Goal: Information Seeking & Learning: Learn about a topic

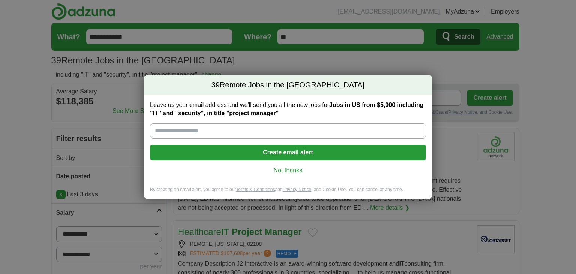
click at [277, 169] on link "No, thanks" at bounding box center [288, 170] width 264 height 8
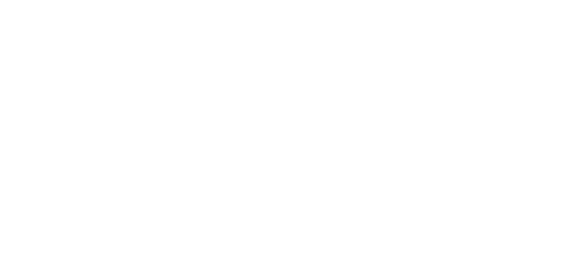
scroll to position [1500, 0]
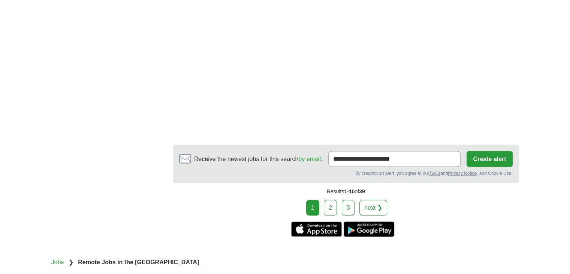
click at [322, 200] on div "1 2 3 next ❯" at bounding box center [346, 208] width 346 height 16
click at [324, 200] on div "1 2 3 next ❯" at bounding box center [346, 208] width 346 height 16
click at [331, 200] on link "2" at bounding box center [330, 208] width 13 height 16
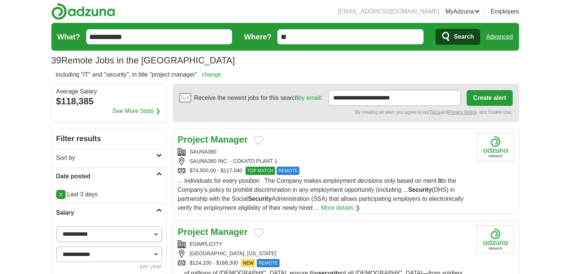
click at [501, 42] on link "Advanced" at bounding box center [499, 36] width 27 height 15
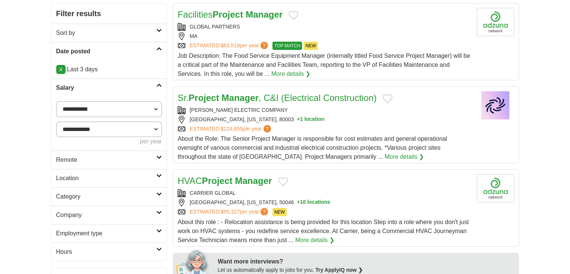
click at [69, 160] on h2 "Remote" at bounding box center [106, 159] width 100 height 9
click at [68, 177] on link "Remote jobs" at bounding box center [73, 177] width 34 height 6
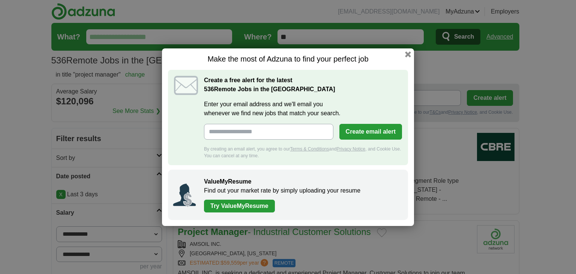
click at [21, 205] on div "Make the most of Adzuna to find your perfect job Create a free alert for the la…" at bounding box center [288, 137] width 576 height 274
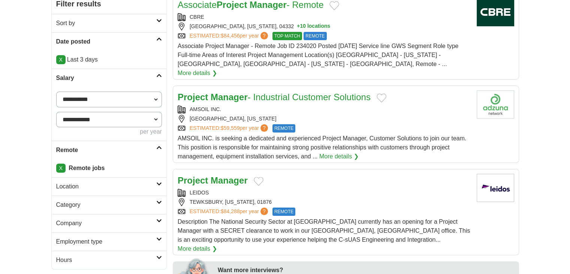
scroll to position [187, 0]
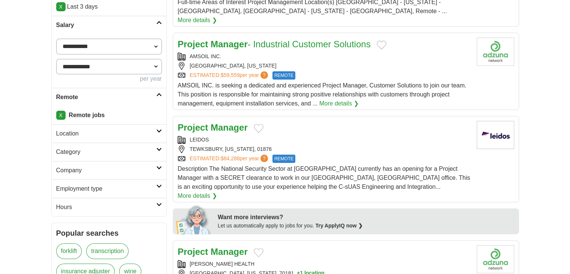
click at [70, 147] on h2 "Category" at bounding box center [106, 151] width 100 height 9
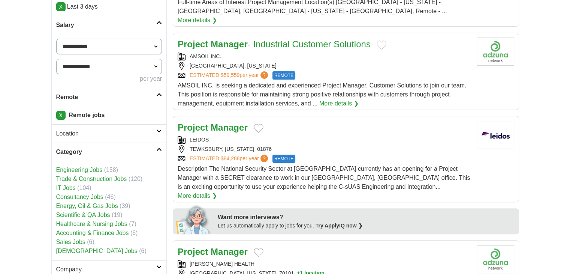
click at [70, 186] on link "IT Jobs" at bounding box center [65, 187] width 19 height 6
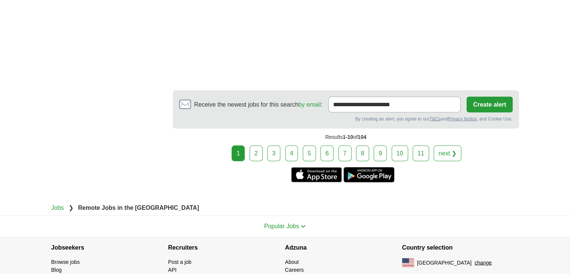
scroll to position [1504, 0]
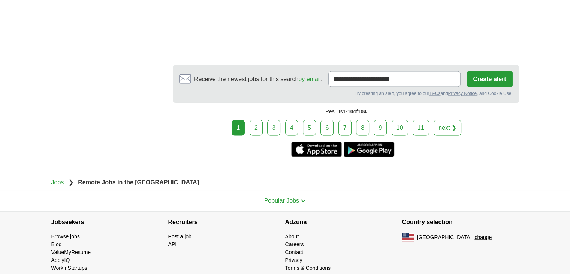
click at [250, 120] on div "1 2 3 4 5 6 7 8 9 next ❯" at bounding box center [346, 128] width 346 height 16
click at [259, 120] on link "2" at bounding box center [256, 128] width 13 height 16
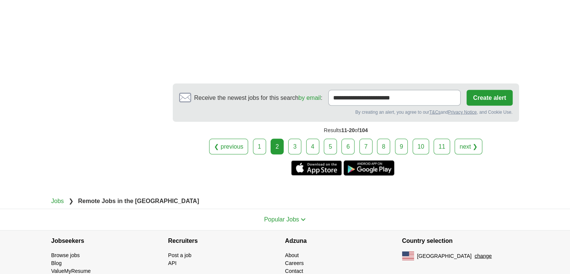
scroll to position [1472, 0]
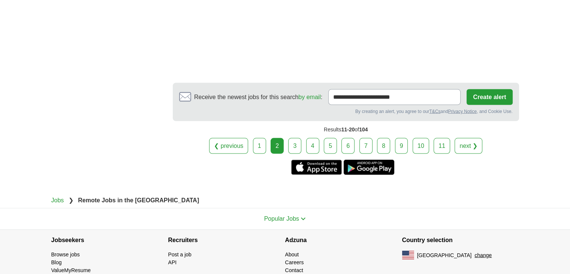
click at [297, 138] on link "3" at bounding box center [294, 146] width 13 height 16
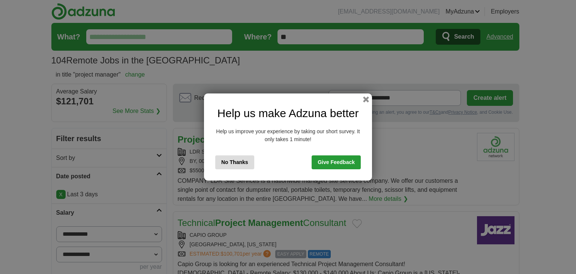
click at [233, 159] on button "No Thanks" at bounding box center [234, 162] width 39 height 14
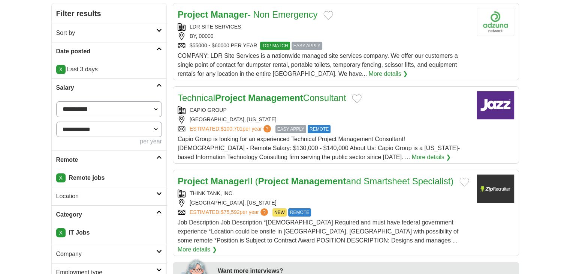
scroll to position [437, 0]
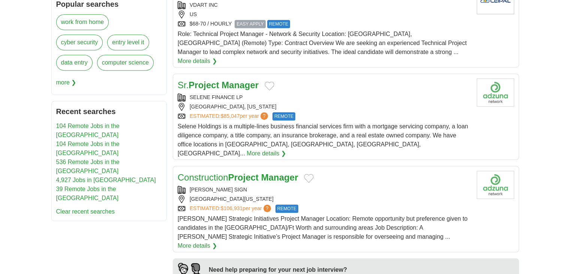
drag, startPoint x: 234, startPoint y: 84, endPoint x: 231, endPoint y: 77, distance: 7.2
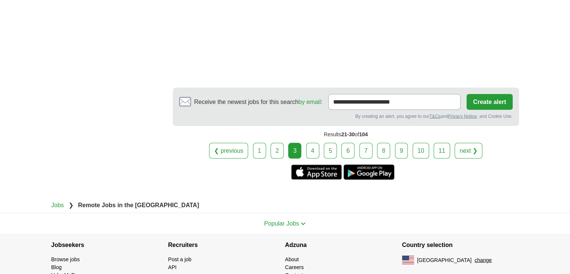
scroll to position [1508, 0]
click at [315, 142] on link "4" at bounding box center [312, 150] width 13 height 16
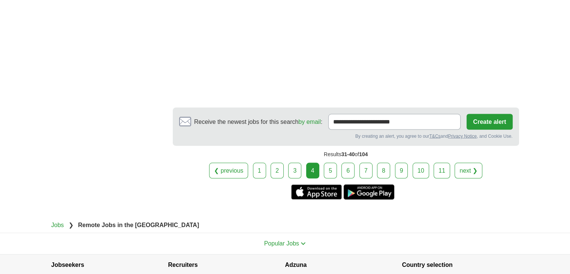
scroll to position [1504, 0]
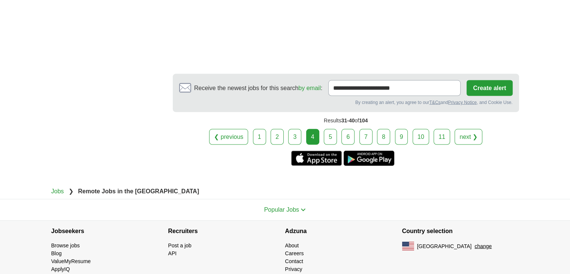
click at [329, 129] on link "5" at bounding box center [330, 137] width 13 height 16
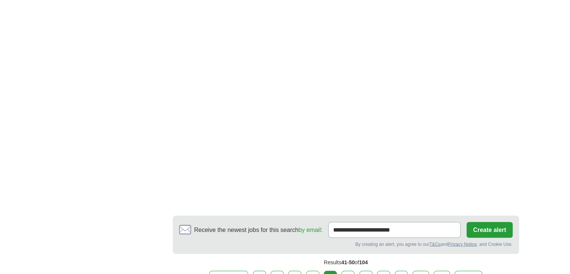
scroll to position [1500, 0]
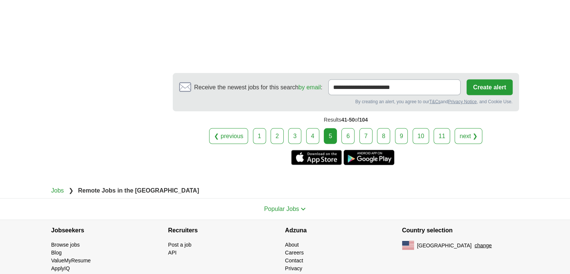
click at [350, 128] on link "6" at bounding box center [348, 136] width 13 height 16
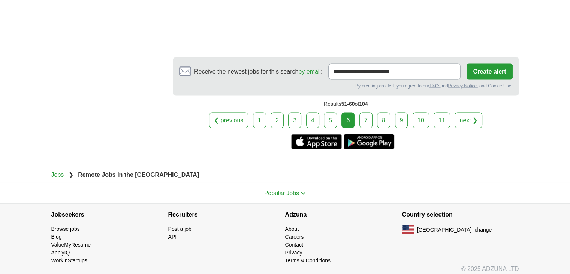
scroll to position [1403, 0]
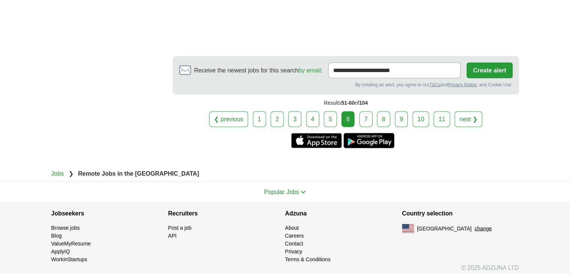
click at [367, 114] on link "7" at bounding box center [366, 119] width 13 height 16
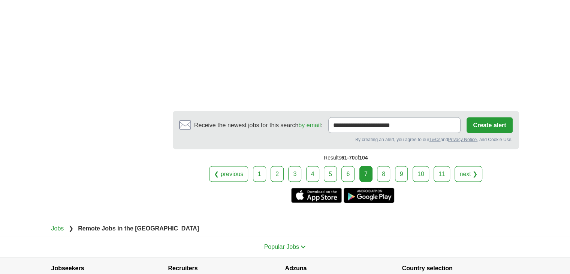
scroll to position [1375, 0]
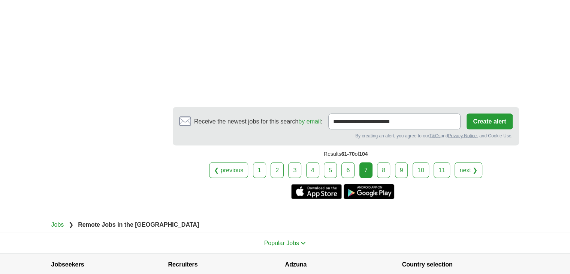
click at [389, 171] on link "8" at bounding box center [383, 170] width 13 height 16
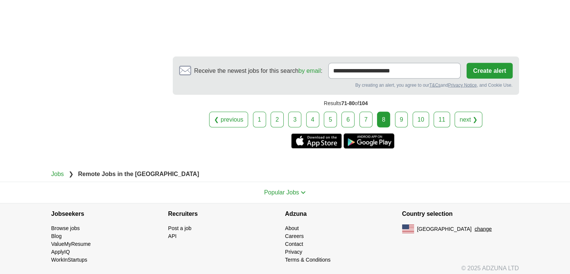
scroll to position [1490, 0]
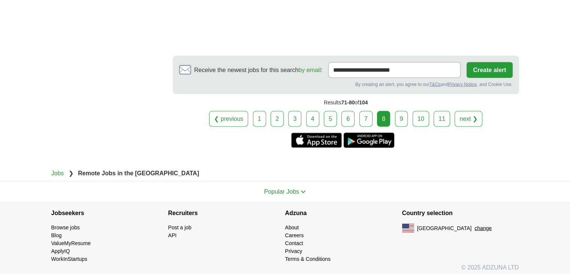
click at [400, 113] on link "9" at bounding box center [401, 119] width 13 height 16
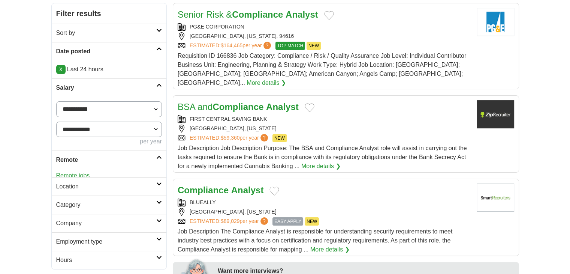
click at [76, 175] on link "Remote jobs" at bounding box center [73, 175] width 34 height 6
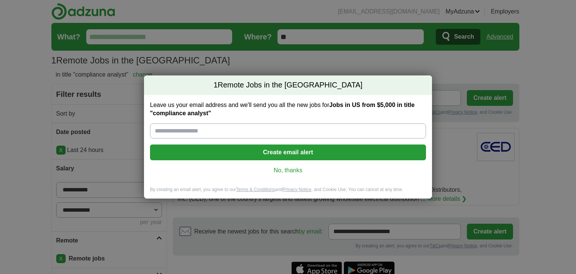
click at [301, 171] on link "No, thanks" at bounding box center [288, 170] width 264 height 8
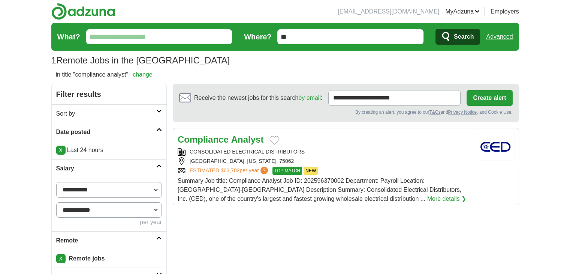
click at [495, 33] on link "Advanced" at bounding box center [499, 36] width 27 height 15
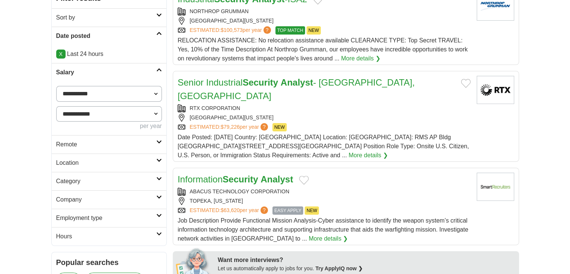
scroll to position [187, 0]
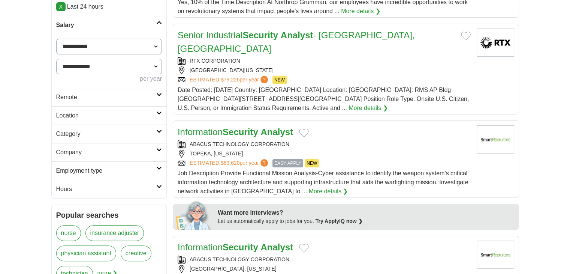
drag, startPoint x: 91, startPoint y: 91, endPoint x: 81, endPoint y: 95, distance: 11.1
click at [91, 91] on link "Remote" at bounding box center [109, 97] width 115 height 18
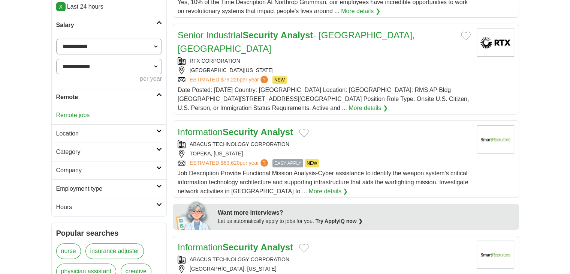
click at [67, 112] on link "Remote jobs" at bounding box center [73, 115] width 34 height 6
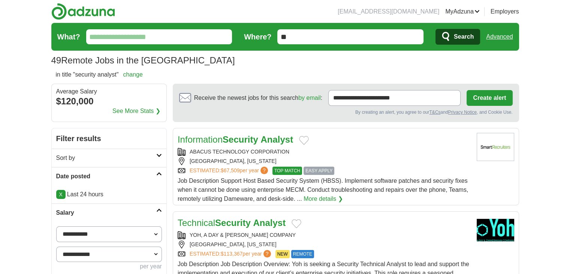
click at [499, 33] on link "Advanced" at bounding box center [499, 36] width 27 height 15
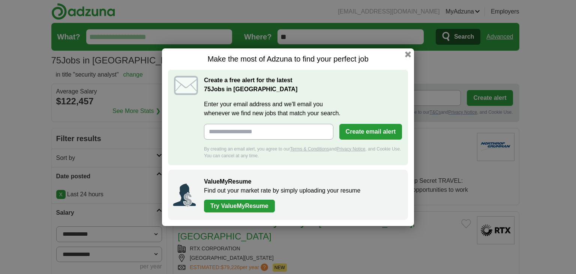
click at [412, 55] on div "Make the most of Adzuna to find your perfect job Create a free alert for the la…" at bounding box center [288, 136] width 252 height 177
click at [408, 51] on button "button" at bounding box center [408, 54] width 8 height 8
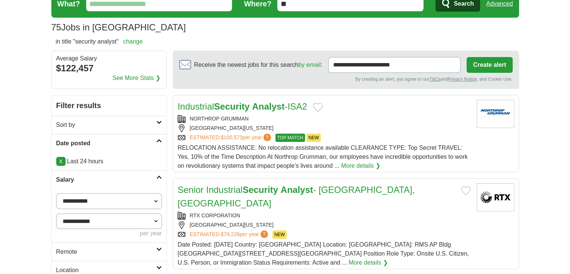
scroll to position [125, 0]
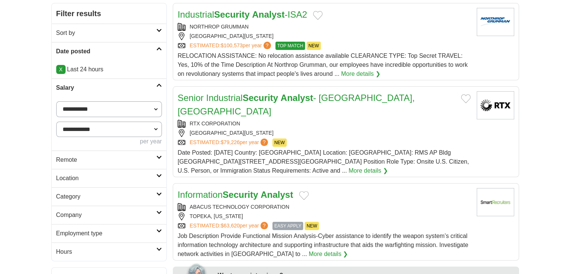
drag, startPoint x: 81, startPoint y: 162, endPoint x: 77, endPoint y: 173, distance: 11.6
click at [81, 162] on h2 "Remote" at bounding box center [106, 159] width 100 height 9
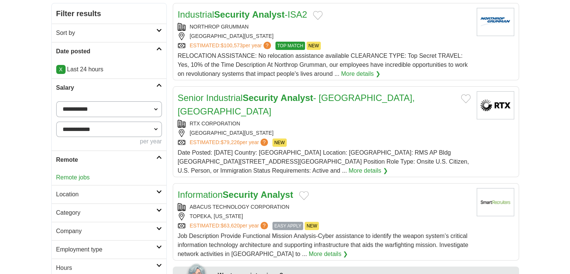
click at [77, 179] on link "Remote jobs" at bounding box center [73, 177] width 34 height 6
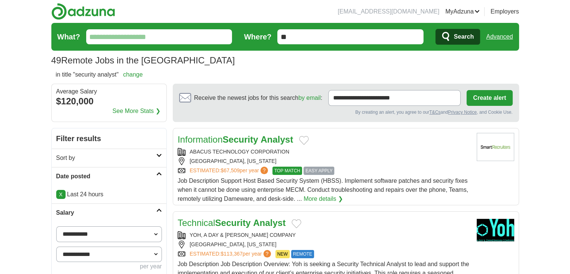
click at [504, 36] on link "Advanced" at bounding box center [499, 36] width 27 height 15
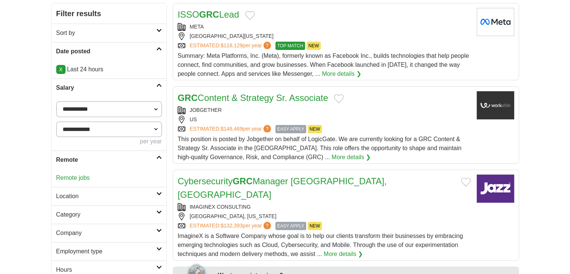
click at [74, 183] on div "Remote jobs" at bounding box center [109, 178] width 115 height 18
click at [78, 173] on div "Remote jobs" at bounding box center [109, 178] width 115 height 18
click at [72, 181] on div "Remote jobs" at bounding box center [109, 178] width 115 height 18
click at [74, 178] on link "Remote jobs" at bounding box center [73, 177] width 34 height 6
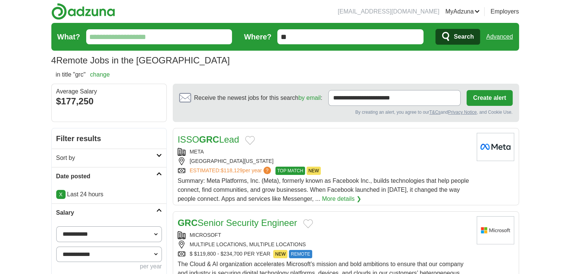
click at [504, 40] on link "Advanced" at bounding box center [499, 36] width 27 height 15
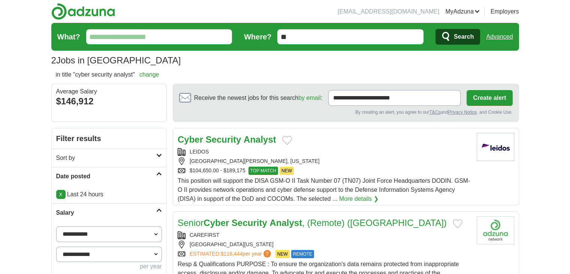
click at [501, 30] on link "Advanced" at bounding box center [499, 36] width 27 height 15
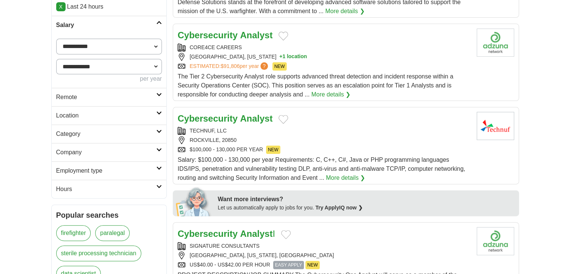
click at [64, 103] on link "Remote" at bounding box center [109, 97] width 115 height 18
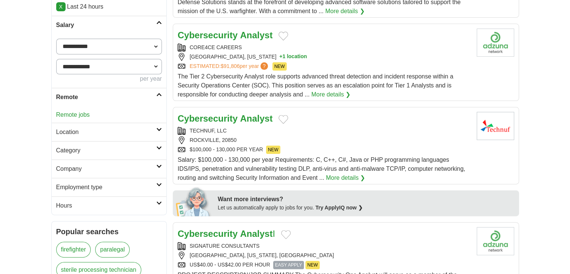
click at [64, 114] on link "Remote jobs" at bounding box center [73, 114] width 34 height 6
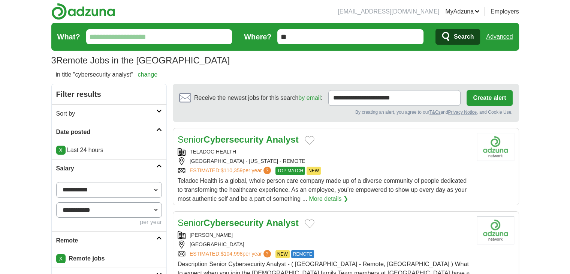
click at [506, 34] on link "Advanced" at bounding box center [499, 36] width 27 height 15
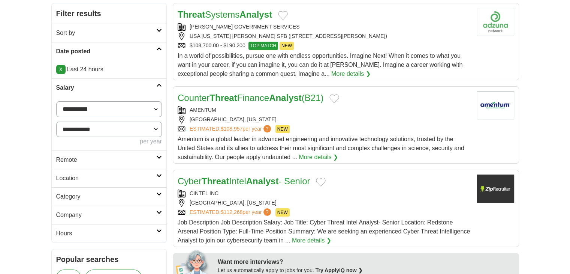
click at [72, 162] on h2 "Remote" at bounding box center [106, 159] width 100 height 9
click at [72, 176] on link "Remote jobs" at bounding box center [73, 177] width 34 height 6
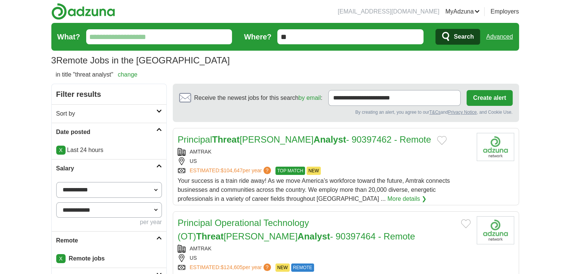
click at [500, 30] on link "Advanced" at bounding box center [499, 36] width 27 height 15
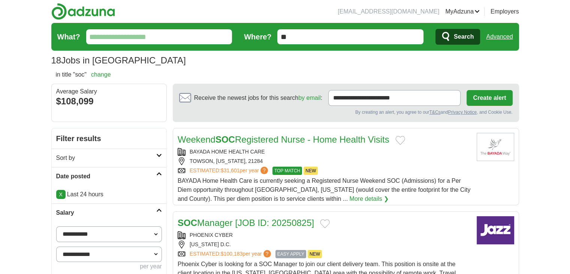
scroll to position [125, 0]
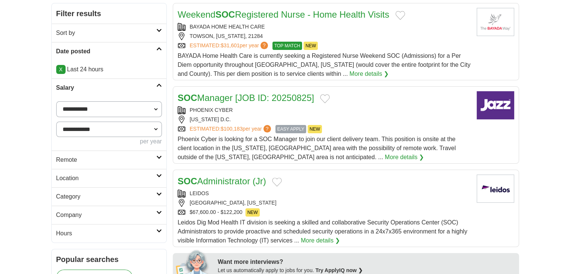
click at [66, 169] on link "Location" at bounding box center [109, 178] width 115 height 18
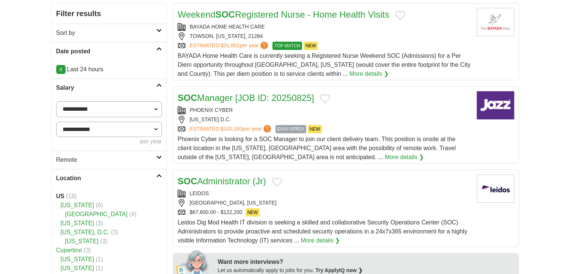
click at [66, 169] on link "Location" at bounding box center [109, 178] width 115 height 18
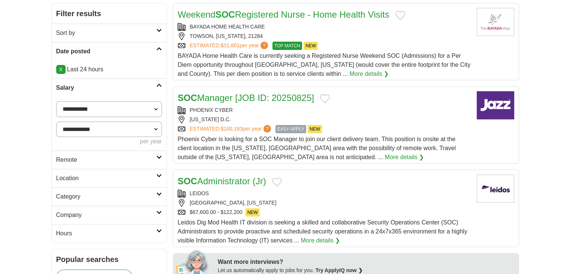
click at [67, 162] on h2 "Remote" at bounding box center [106, 159] width 100 height 9
click at [69, 177] on link "Remote jobs" at bounding box center [73, 177] width 34 height 6
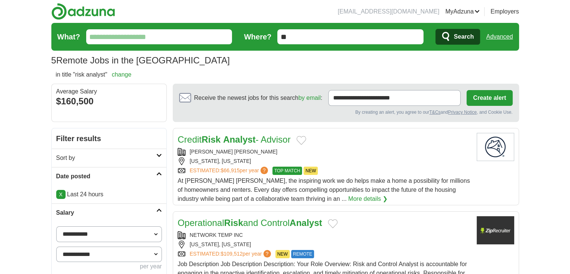
click at [501, 39] on link "Advanced" at bounding box center [499, 36] width 27 height 15
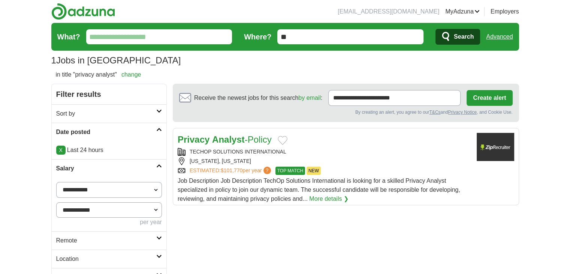
click at [508, 38] on link "Advanced" at bounding box center [499, 36] width 27 height 15
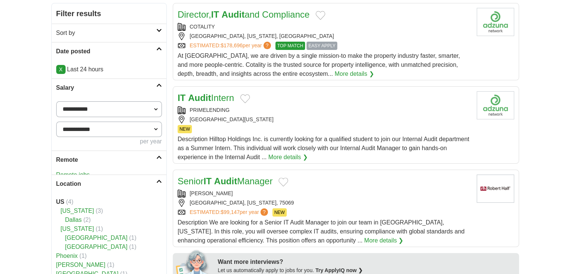
scroll to position [125, 0]
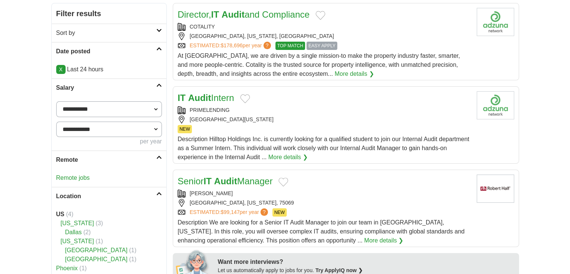
click at [82, 172] on div "Remote jobs" at bounding box center [109, 178] width 115 height 18
click at [82, 174] on link "Remote jobs" at bounding box center [73, 177] width 34 height 6
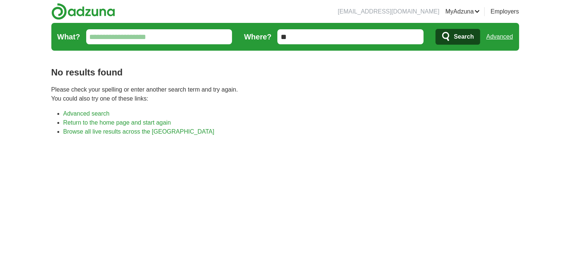
click at [513, 32] on form "What? Where? ** Search Advanced" at bounding box center [285, 37] width 468 height 28
click at [509, 33] on link "Advanced" at bounding box center [499, 36] width 27 height 15
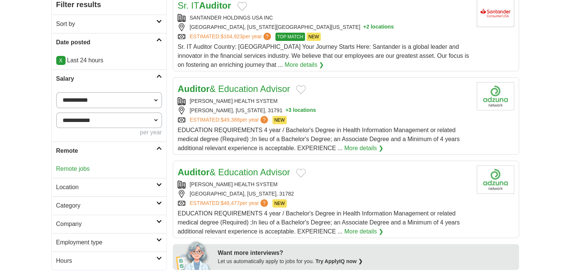
click at [70, 170] on link "Remote jobs" at bounding box center [73, 168] width 34 height 6
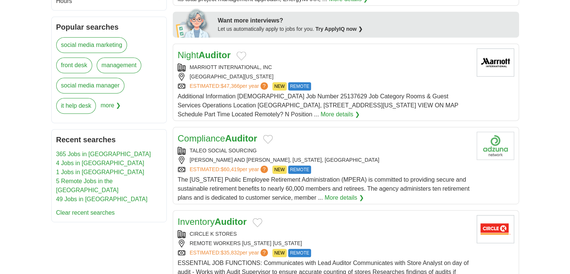
scroll to position [437, 0]
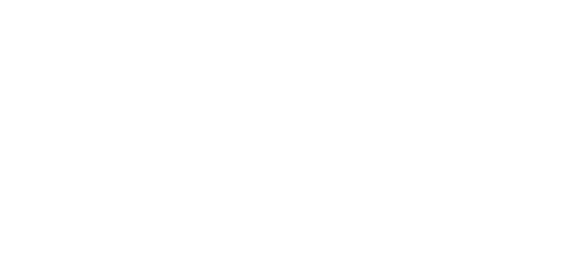
scroll to position [1426, 0]
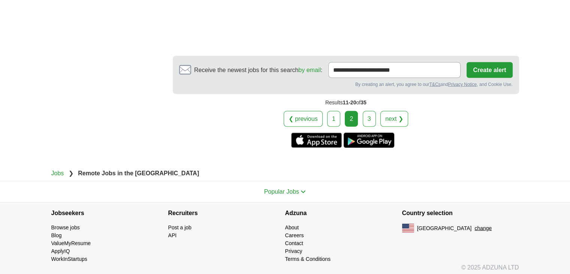
click at [369, 116] on link "3" at bounding box center [369, 119] width 13 height 16
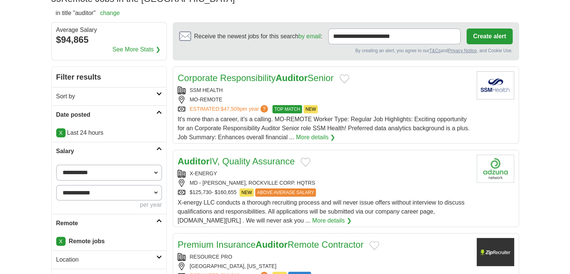
scroll to position [62, 0]
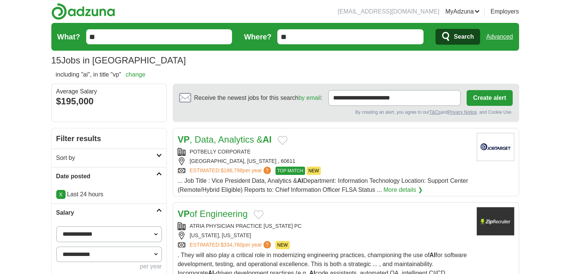
click at [514, 33] on form "What? ** Where? ** Search Advanced" at bounding box center [285, 37] width 468 height 28
click at [509, 36] on link "Advanced" at bounding box center [499, 36] width 27 height 15
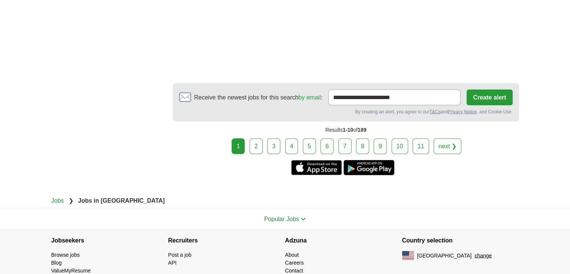
scroll to position [1408, 0]
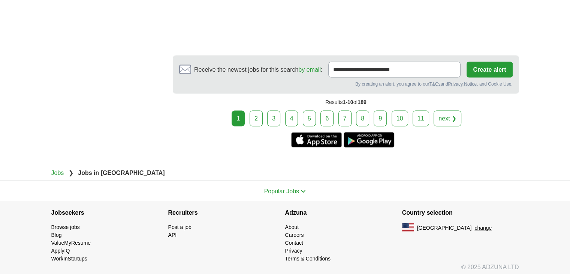
click at [254, 117] on link "2" at bounding box center [256, 118] width 13 height 16
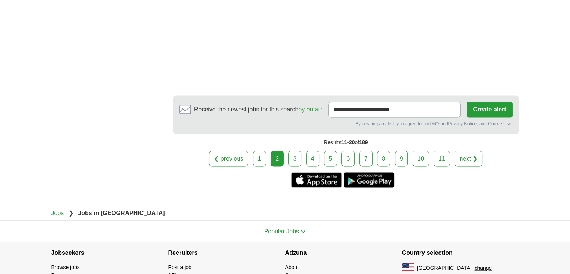
scroll to position [1312, 0]
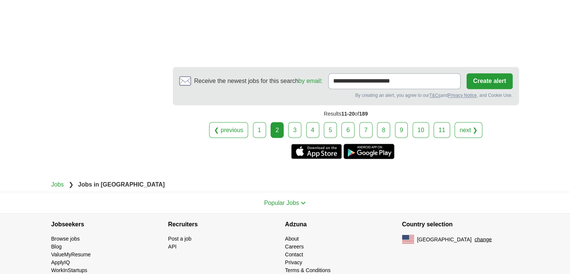
click at [292, 122] on link "3" at bounding box center [294, 130] width 13 height 16
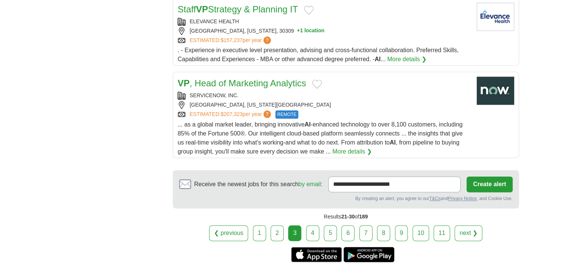
scroll to position [937, 0]
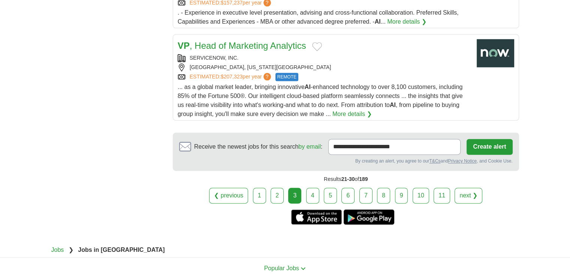
click at [313, 192] on link "4" at bounding box center [312, 195] width 13 height 16
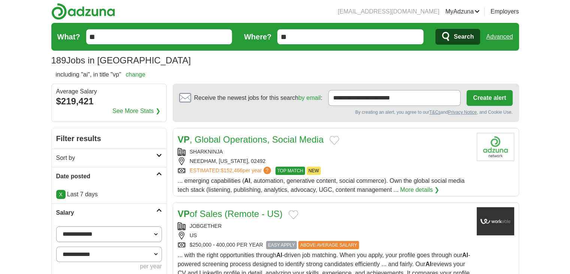
click at [483, 38] on form "What? ** Where? ** Search Advanced" at bounding box center [285, 37] width 468 height 28
click at [491, 36] on link "Advanced" at bounding box center [499, 36] width 27 height 15
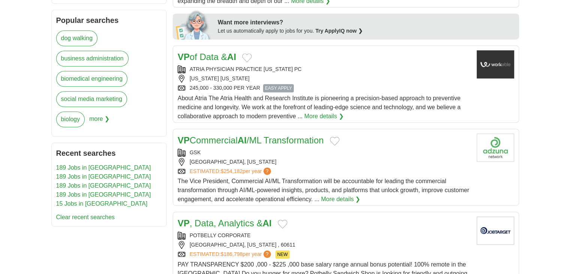
scroll to position [375, 0]
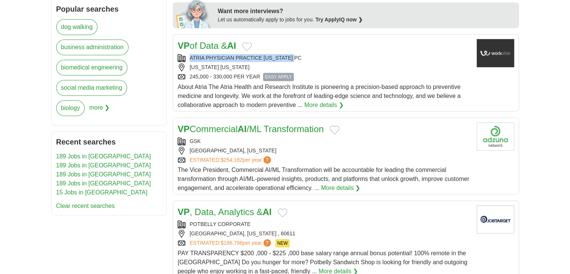
drag, startPoint x: 309, startPoint y: 54, endPoint x: 189, endPoint y: 60, distance: 120.2
click at [189, 60] on div "ATRIA PHYSICIAN PRACTICE NEW YORK PC" at bounding box center [324, 58] width 293 height 8
copy div "ATRIA PHYSICIAN PRACTICE NEW YORK PC"
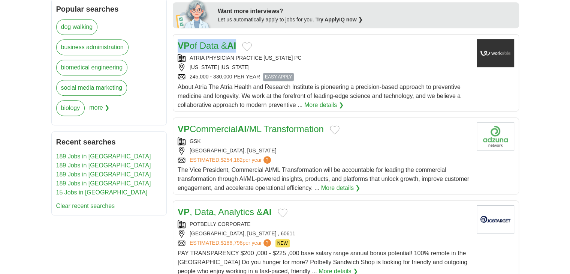
drag, startPoint x: 175, startPoint y: 44, endPoint x: 240, endPoint y: 39, distance: 65.8
click at [240, 39] on article "VP of Data & AI ATRIA PHYSICIAN PRACTICE NEW YORK PC NEW YORK NEW YORK 245,000 …" at bounding box center [346, 72] width 346 height 77
copy link "VP of Data & AI"
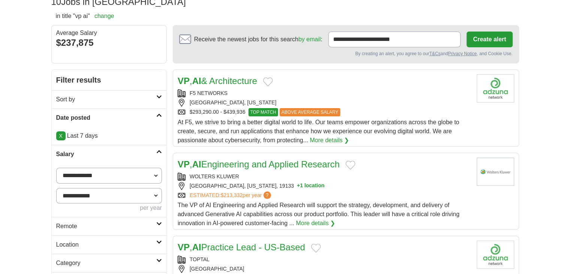
scroll to position [0, 0]
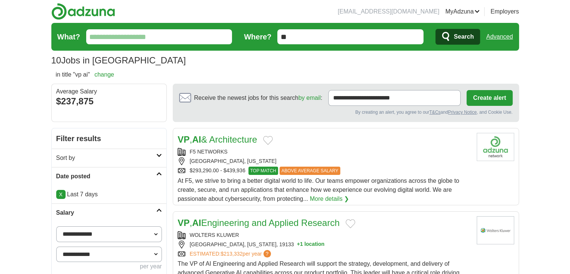
click at [505, 35] on link "Advanced" at bounding box center [499, 36] width 27 height 15
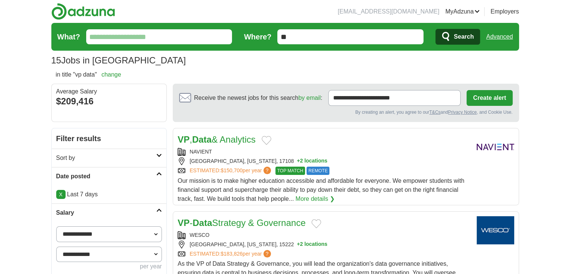
click at [488, 37] on link "Advanced" at bounding box center [499, 36] width 27 height 15
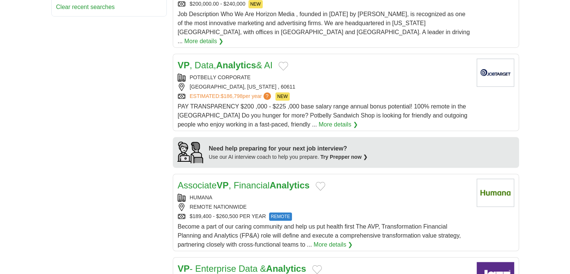
scroll to position [625, 0]
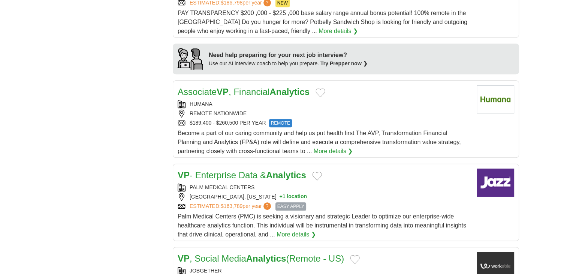
drag, startPoint x: 257, startPoint y: 78, endPoint x: 102, endPoint y: 133, distance: 164.5
click at [102, 133] on div "**********" at bounding box center [285, 159] width 468 height 1312
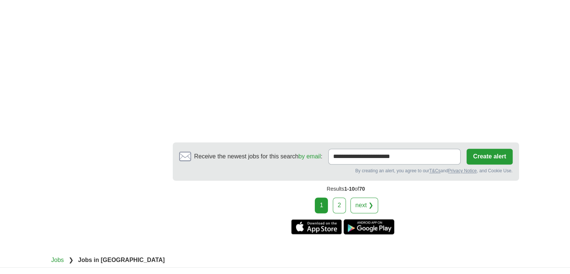
scroll to position [1283, 0]
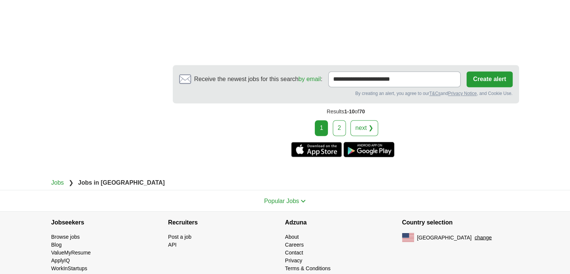
click at [342, 120] on link "2" at bounding box center [339, 128] width 13 height 16
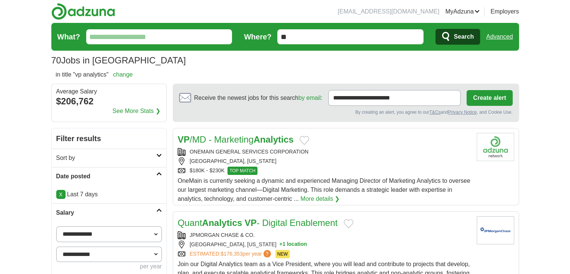
click at [507, 30] on link "Advanced" at bounding box center [499, 36] width 27 height 15
click at [507, 32] on link "Advanced" at bounding box center [499, 36] width 27 height 15
click at [509, 40] on link "Advanced" at bounding box center [499, 36] width 27 height 15
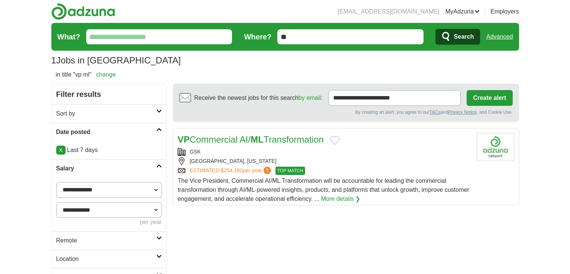
click at [497, 32] on link "Advanced" at bounding box center [499, 36] width 27 height 15
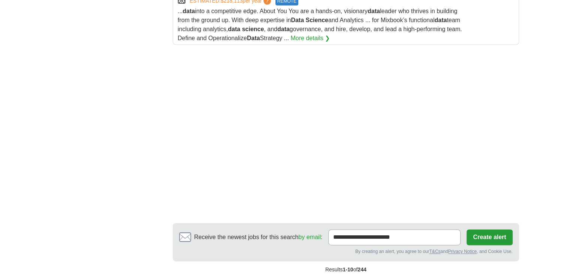
scroll to position [1187, 0]
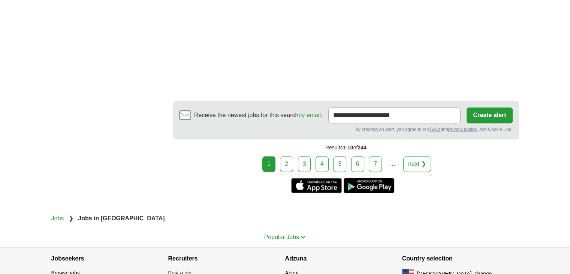
click at [286, 172] on link "2" at bounding box center [286, 164] width 13 height 16
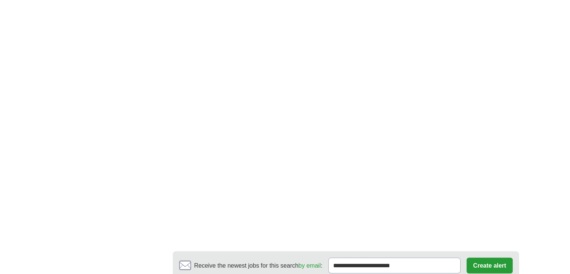
scroll to position [1437, 0]
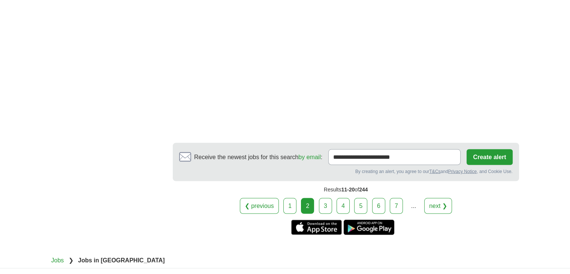
click at [321, 200] on link "3" at bounding box center [325, 206] width 13 height 16
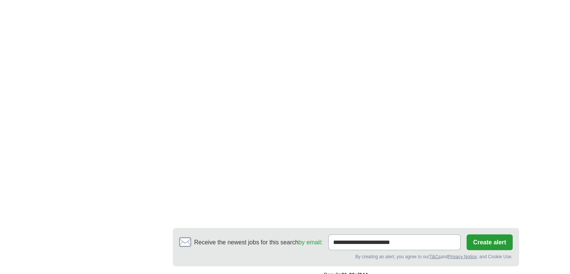
scroll to position [1375, 0]
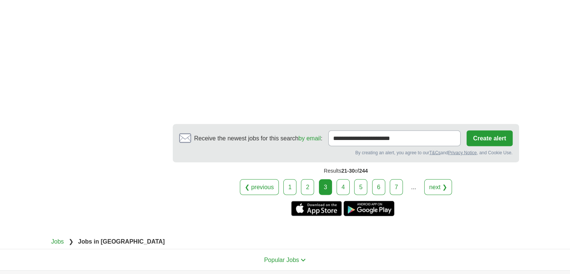
click at [340, 184] on link "4" at bounding box center [343, 187] width 13 height 16
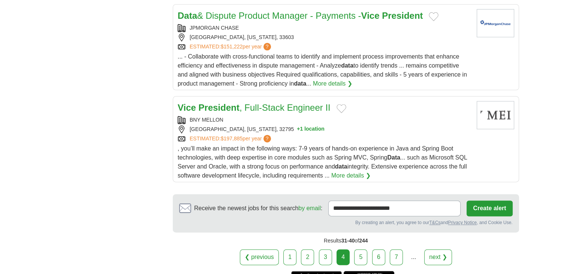
scroll to position [1000, 0]
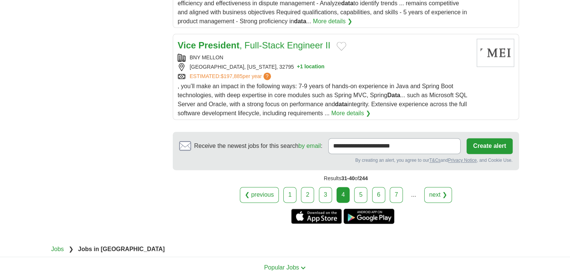
click at [362, 187] on link "5" at bounding box center [360, 195] width 13 height 16
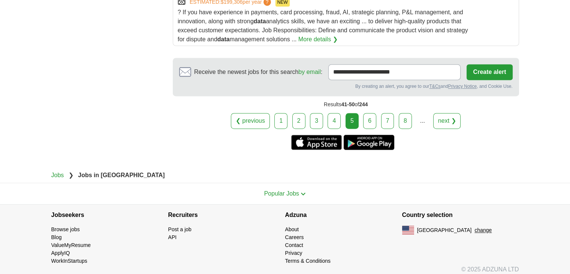
scroll to position [1095, 0]
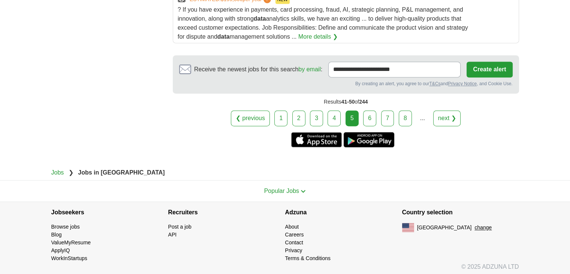
click at [369, 117] on link "6" at bounding box center [369, 118] width 13 height 16
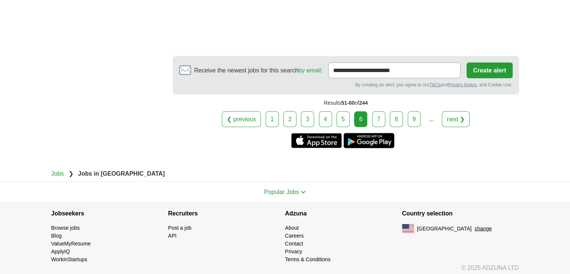
scroll to position [1513, 0]
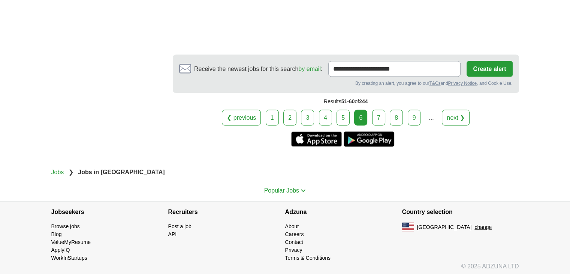
click at [374, 112] on link "7" at bounding box center [378, 118] width 13 height 16
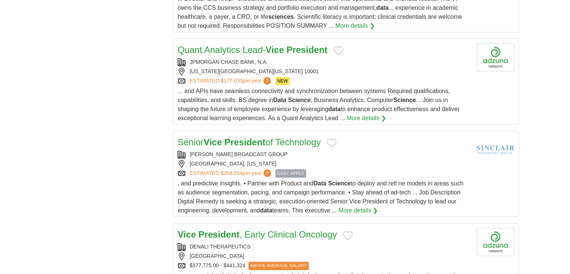
scroll to position [937, 0]
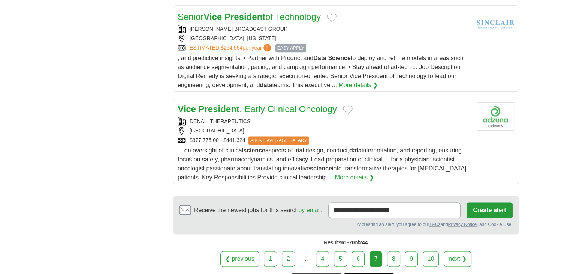
click at [388, 251] on link "8" at bounding box center [393, 259] width 13 height 16
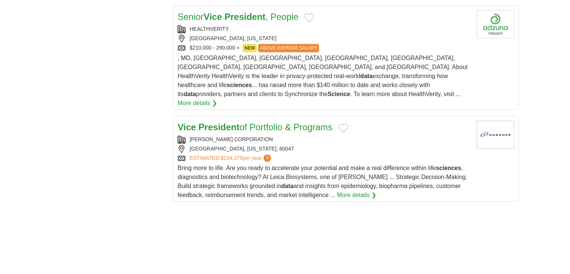
scroll to position [937, 0]
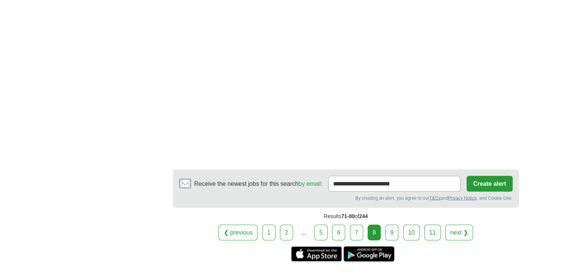
click at [393, 225] on link "9" at bounding box center [391, 233] width 13 height 16
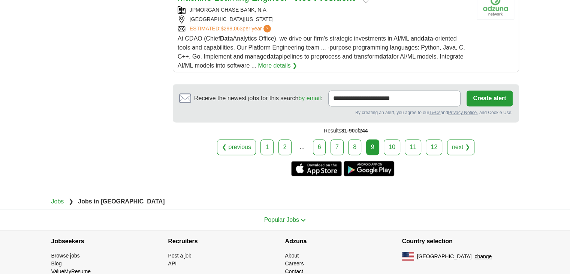
scroll to position [1005, 0]
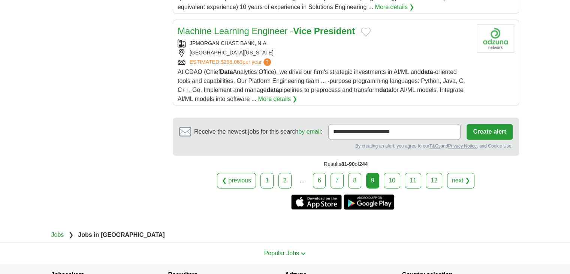
click at [390, 178] on link "10" at bounding box center [392, 180] width 16 height 16
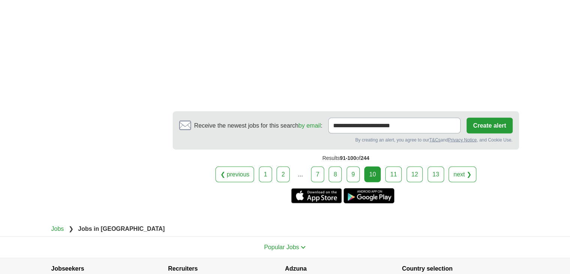
scroll to position [1500, 0]
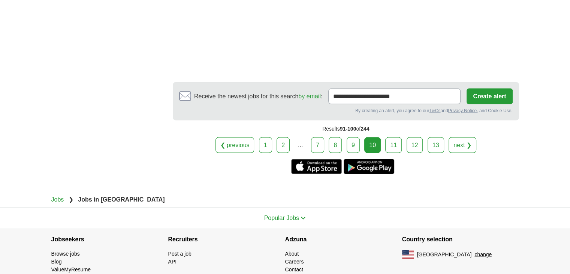
click at [402, 137] on div "❮ previous 1 2 ... 7 8 9 10 next ❯" at bounding box center [346, 145] width 346 height 16
click at [394, 137] on link "11" at bounding box center [393, 145] width 16 height 16
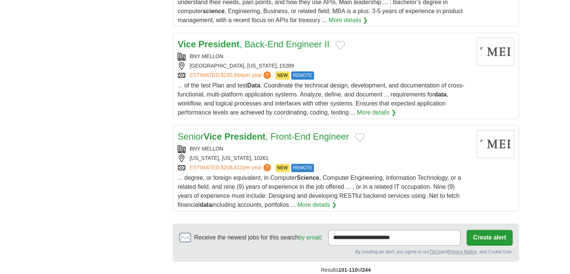
scroll to position [937, 0]
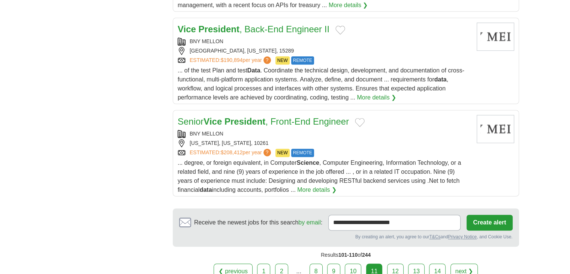
click at [405, 263] on div "❮ previous 1 2 ... 8 9 10 11 next ❯" at bounding box center [346, 271] width 346 height 16
click at [401, 263] on link "12" at bounding box center [395, 271] width 16 height 16
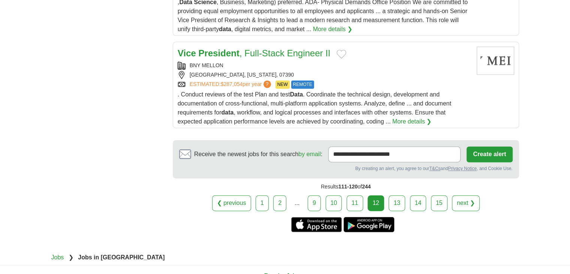
scroll to position [1006, 0]
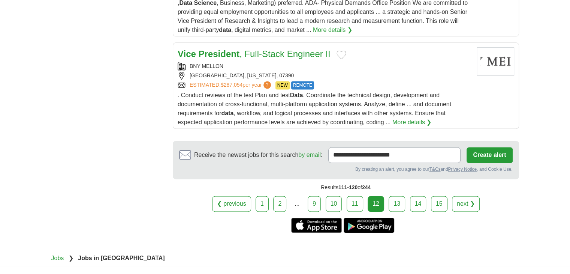
click at [394, 196] on link "13" at bounding box center [397, 204] width 16 height 16
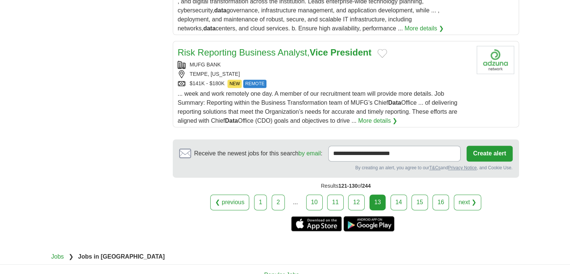
scroll to position [1000, 0]
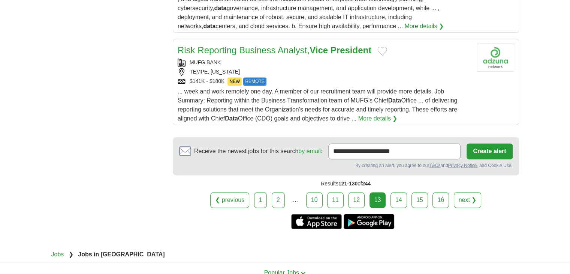
click at [405, 192] on link "14" at bounding box center [399, 200] width 16 height 16
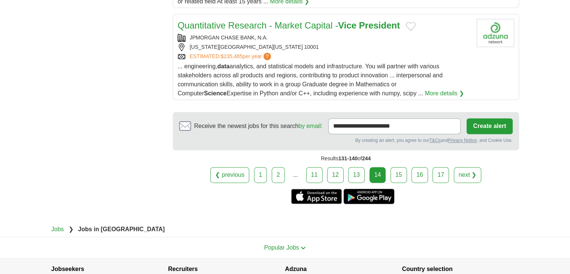
scroll to position [1068, 0]
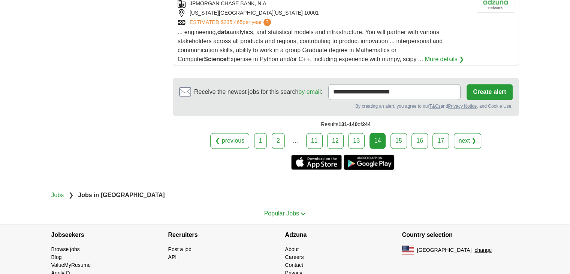
click at [399, 133] on link "15" at bounding box center [399, 141] width 16 height 16
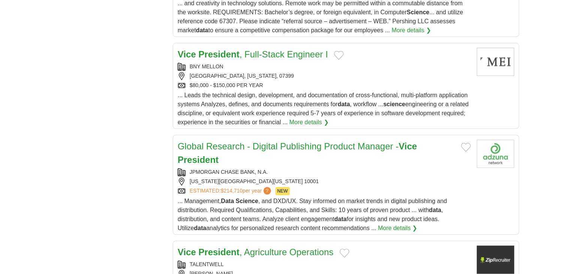
scroll to position [1062, 0]
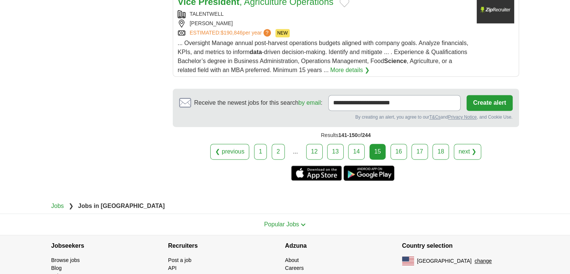
click at [400, 144] on link "16" at bounding box center [399, 152] width 16 height 16
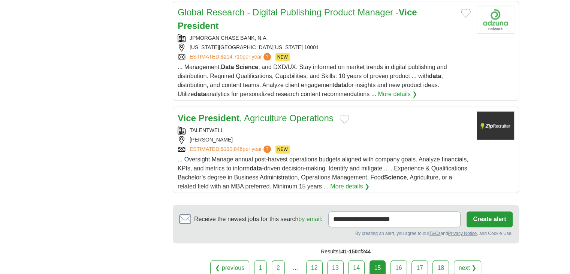
scroll to position [937, 0]
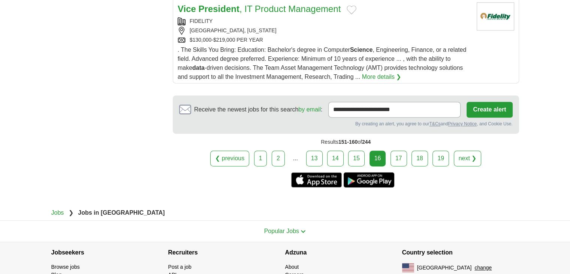
scroll to position [1062, 0]
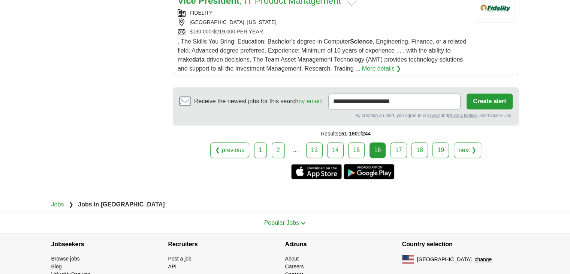
click at [394, 142] on link "17" at bounding box center [399, 150] width 16 height 16
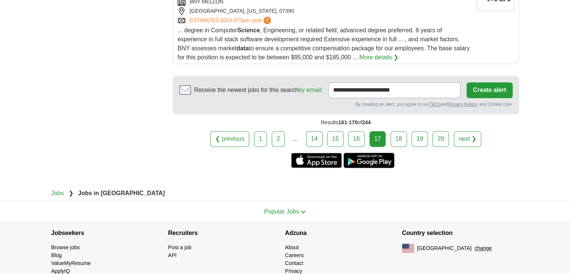
scroll to position [1062, 0]
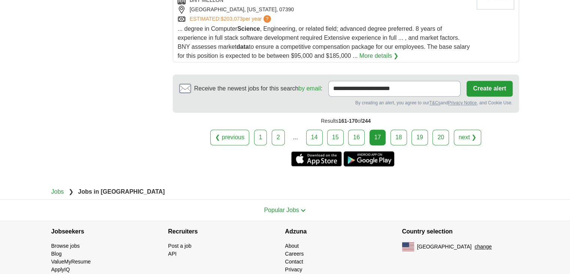
click at [396, 138] on link "18" at bounding box center [399, 137] width 16 height 16
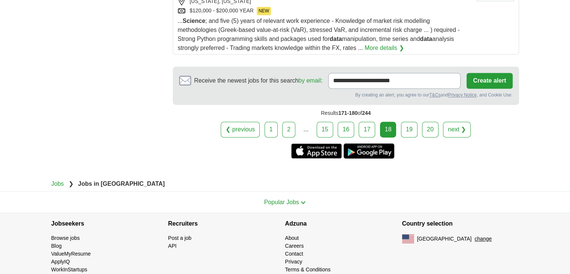
scroll to position [1081, 0]
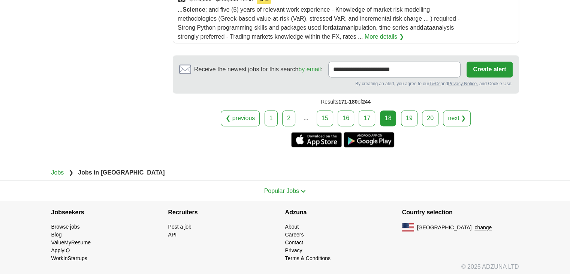
click at [406, 110] on link "19" at bounding box center [409, 118] width 16 height 16
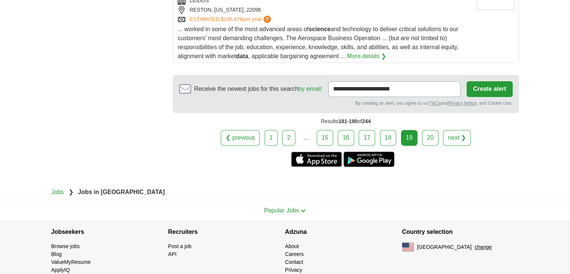
scroll to position [1081, 0]
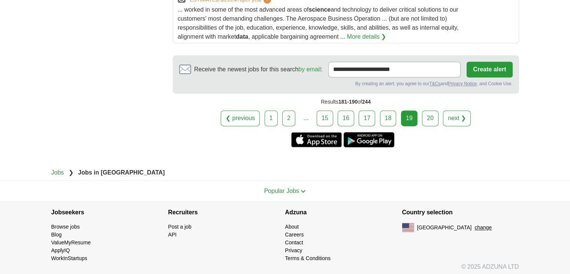
click at [426, 111] on link "20" at bounding box center [430, 118] width 16 height 16
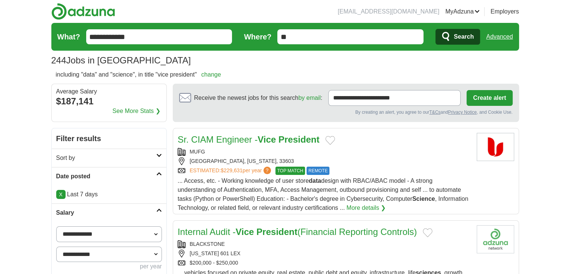
click at [500, 33] on link "Advanced" at bounding box center [499, 36] width 27 height 15
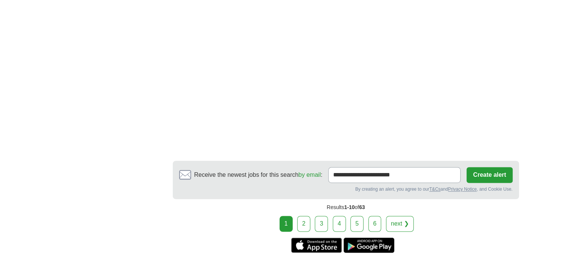
scroll to position [1247, 0]
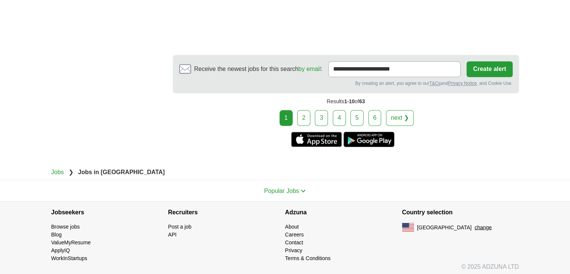
click at [309, 114] on link "2" at bounding box center [303, 118] width 13 height 16
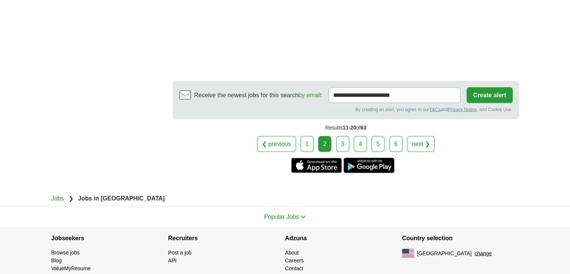
scroll to position [1538, 0]
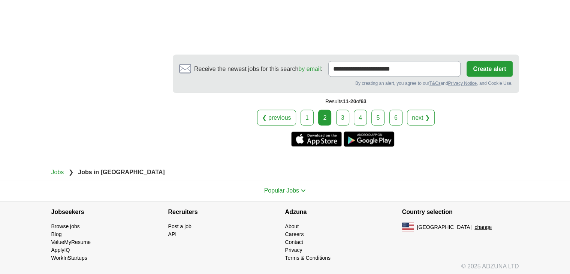
click at [345, 111] on link "3" at bounding box center [342, 118] width 13 height 16
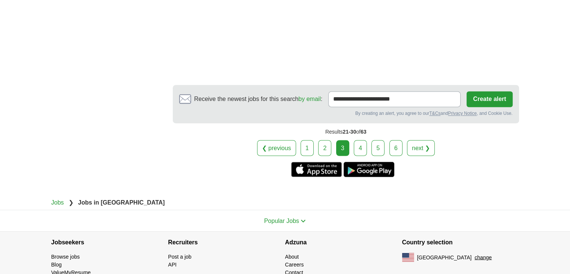
scroll to position [1327, 0]
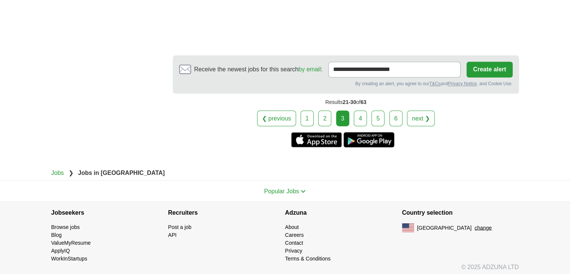
click at [356, 120] on link "4" at bounding box center [360, 118] width 13 height 16
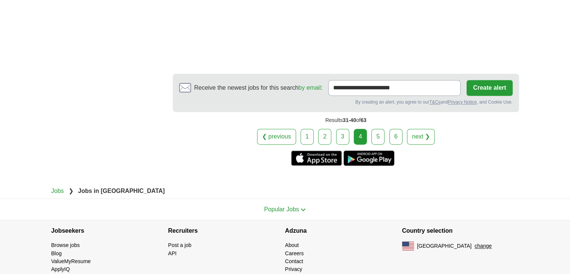
scroll to position [1203, 0]
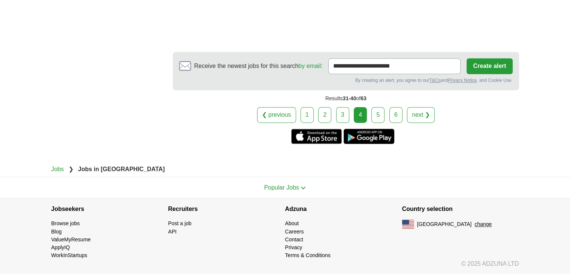
click at [371, 118] on div "❮ previous 1 2 3 4 5 6 next ❯" at bounding box center [346, 115] width 346 height 16
click at [373, 113] on link "5" at bounding box center [378, 115] width 13 height 16
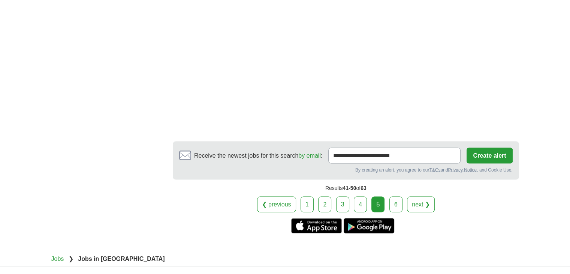
scroll to position [1500, 0]
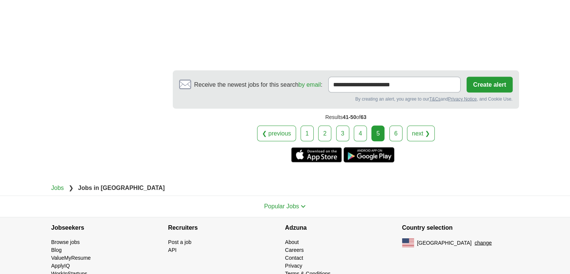
click at [399, 126] on link "6" at bounding box center [396, 134] width 13 height 16
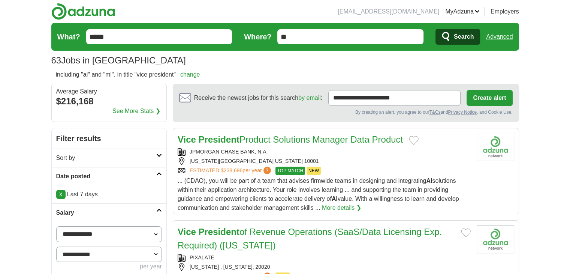
click at [514, 39] on form "What? ***** Where? ** Search Advanced" at bounding box center [285, 37] width 468 height 28
click at [513, 38] on link "Advanced" at bounding box center [499, 36] width 27 height 15
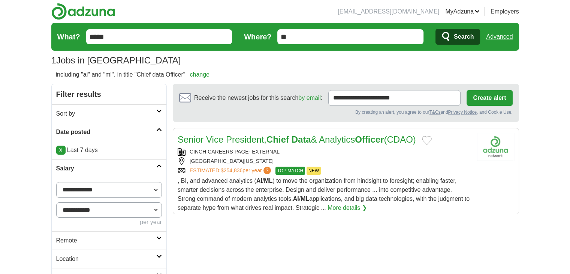
drag, startPoint x: 0, startPoint y: 0, endPoint x: 397, endPoint y: 138, distance: 420.3
click at [496, 35] on link "Advanced" at bounding box center [499, 36] width 27 height 15
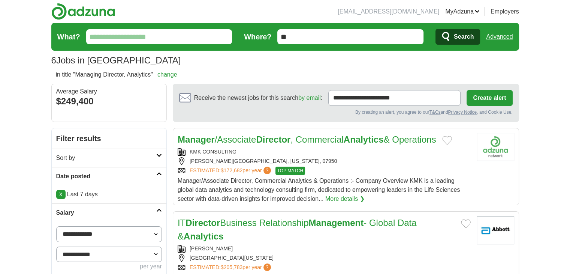
click at [507, 41] on link "Advanced" at bounding box center [499, 36] width 27 height 15
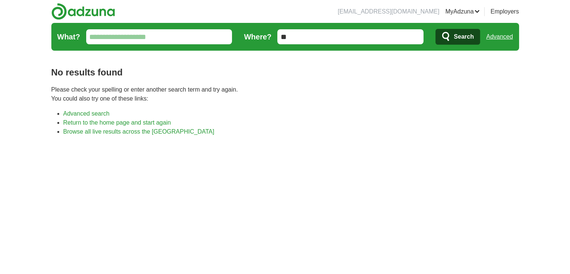
click at [494, 38] on link "Advanced" at bounding box center [499, 36] width 27 height 15
